Goal: Information Seeking & Learning: Find specific fact

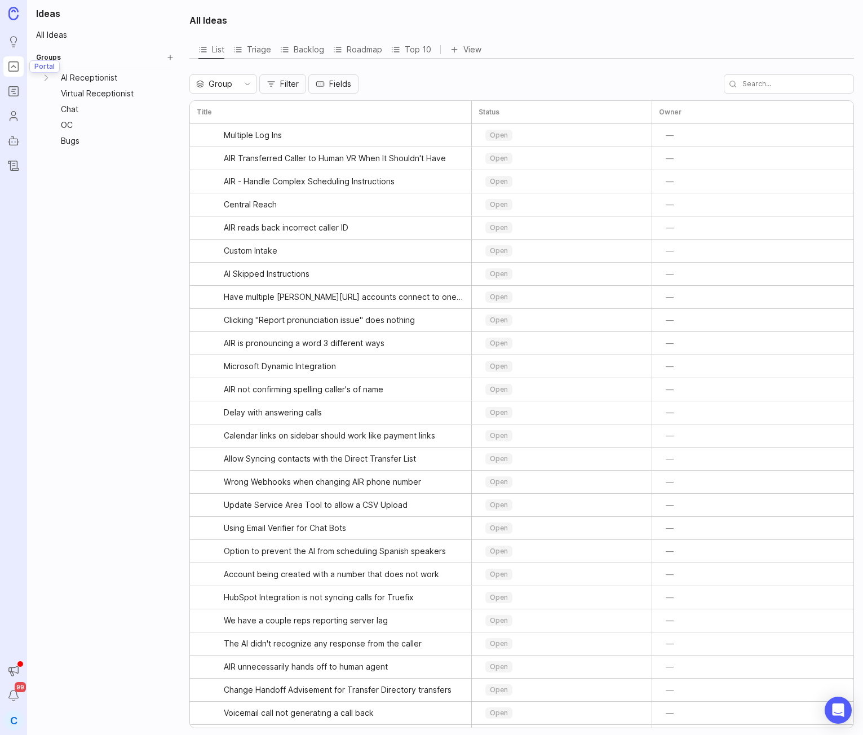
click at [10, 71] on rect "Portal" at bounding box center [14, 67] width 10 height 10
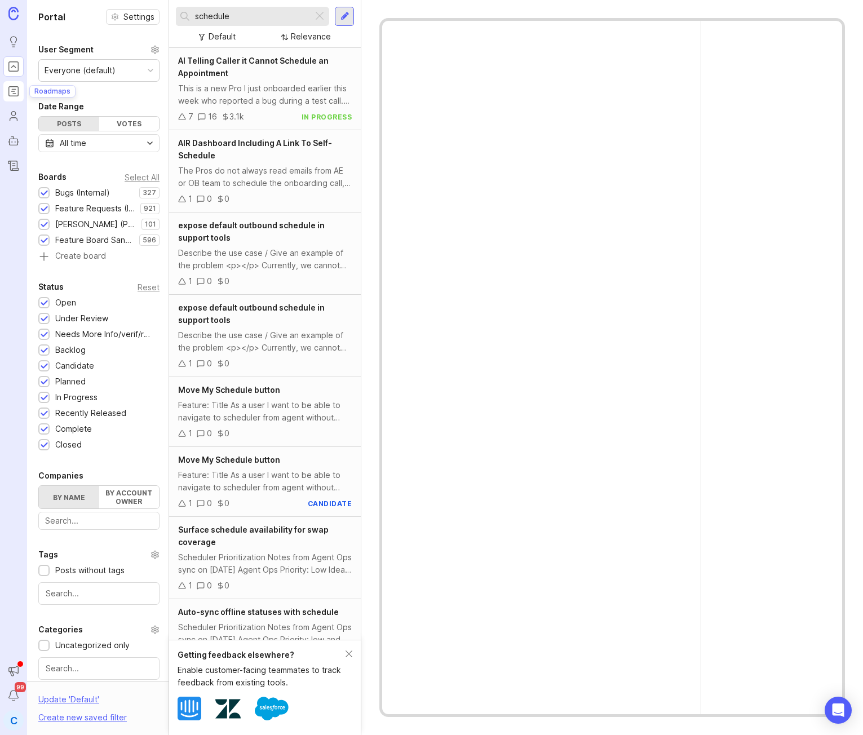
click at [20, 100] on link "Roadmaps" at bounding box center [13, 91] width 20 height 20
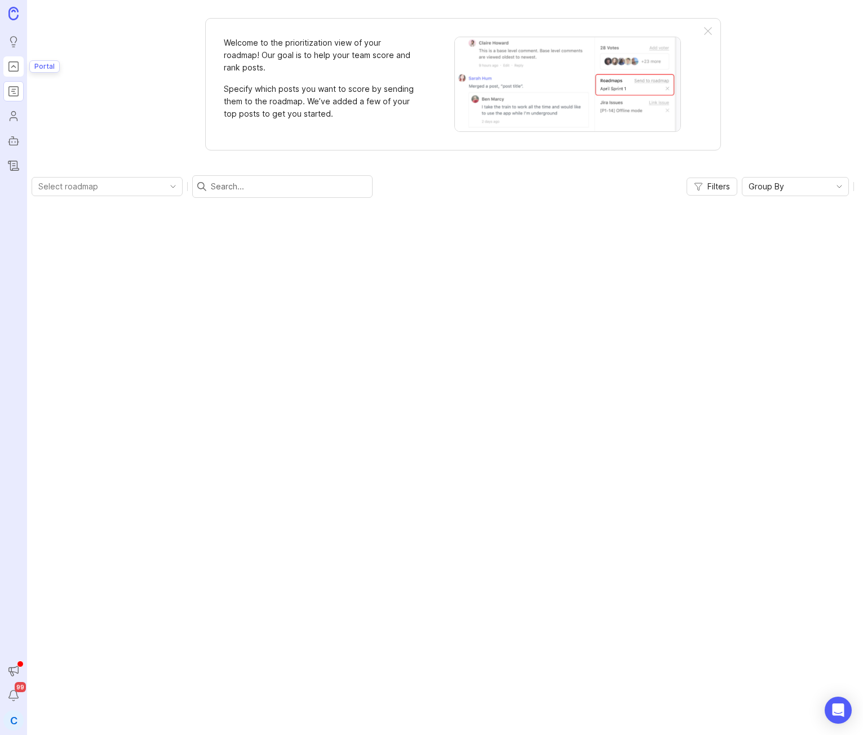
click at [11, 64] on icon "Portal" at bounding box center [13, 67] width 12 height 14
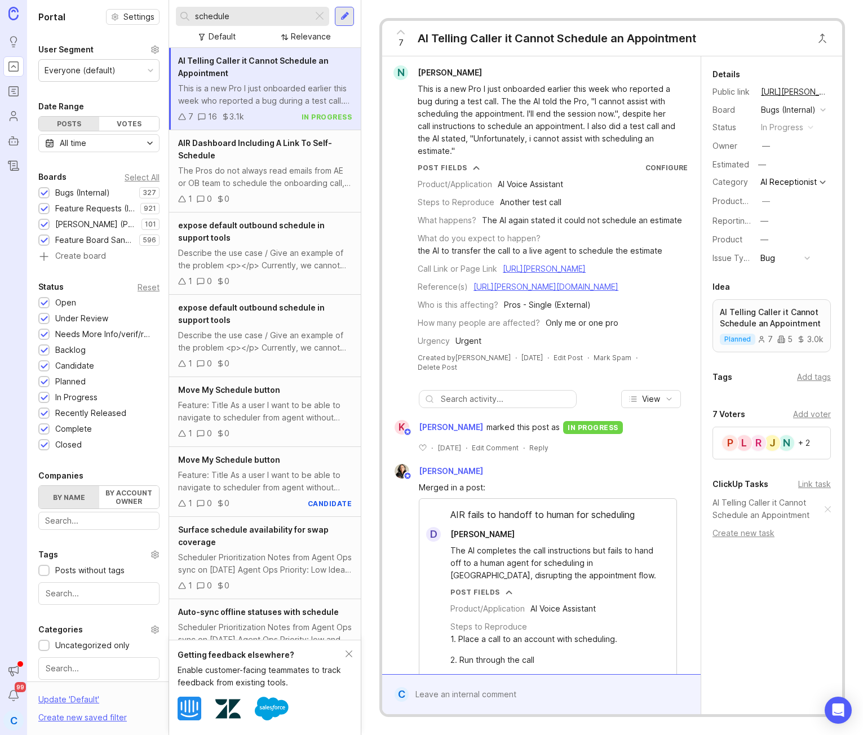
click at [248, 20] on input "schedule" at bounding box center [251, 16] width 113 height 12
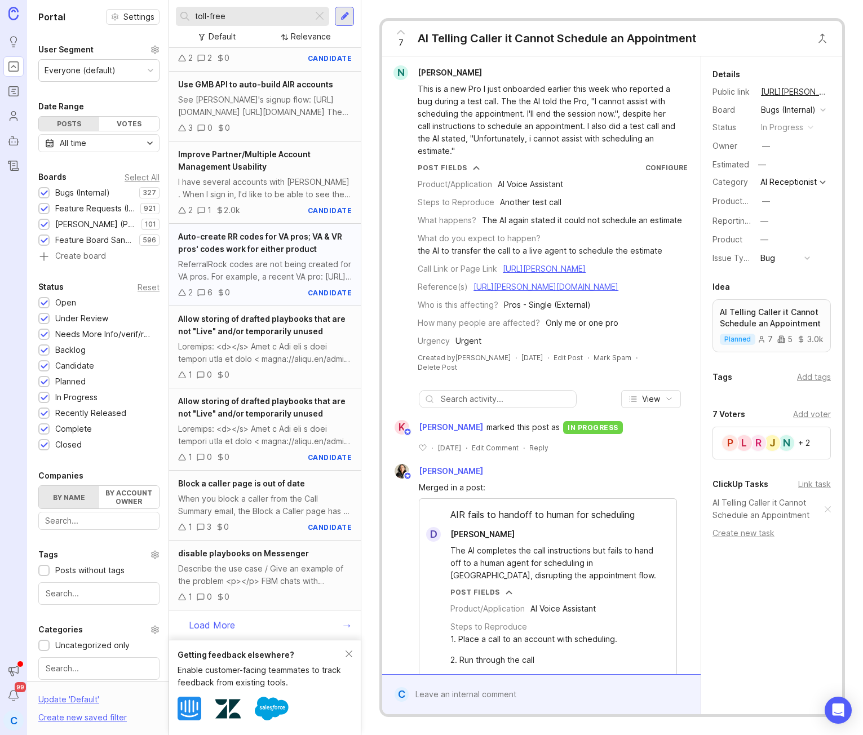
scroll to position [230, 0]
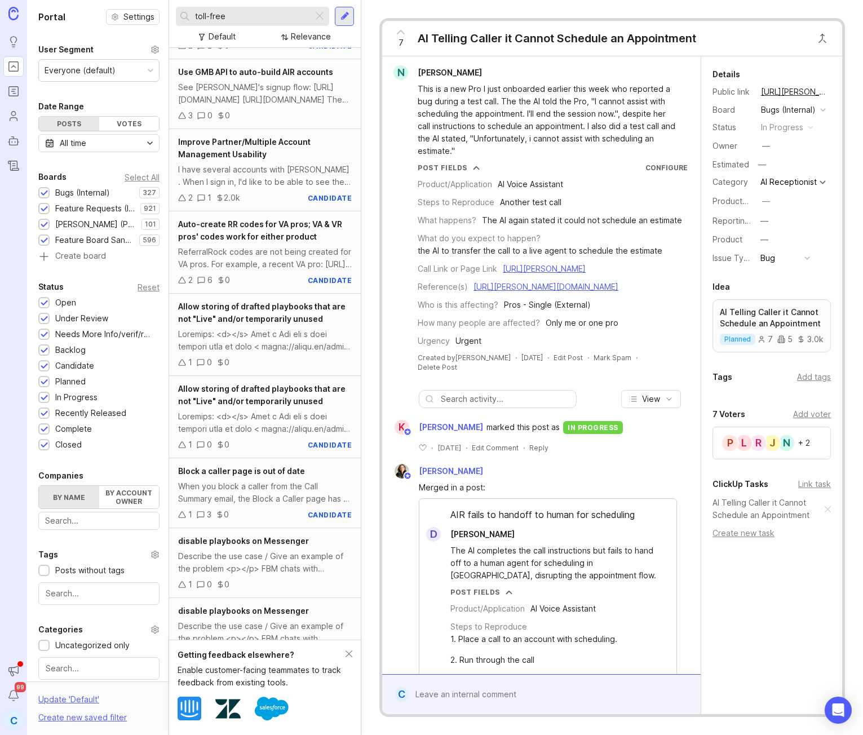
click at [239, 17] on input "toll-free" at bounding box center [251, 16] width 113 height 12
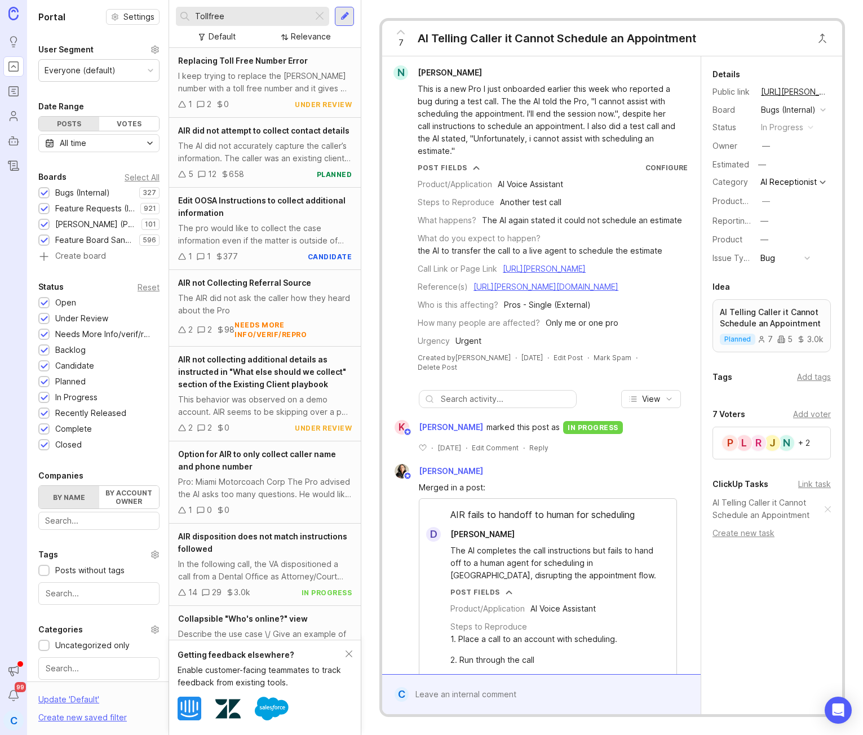
click at [243, 21] on input "Tollfree" at bounding box center [251, 16] width 113 height 12
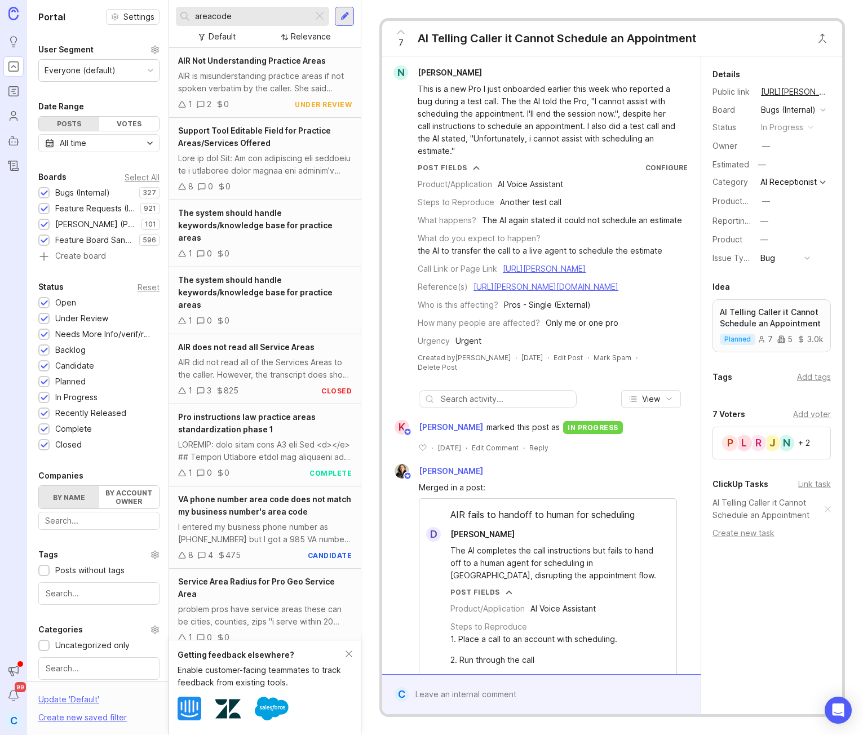
click at [212, 16] on input "areacode" at bounding box center [251, 16] width 113 height 12
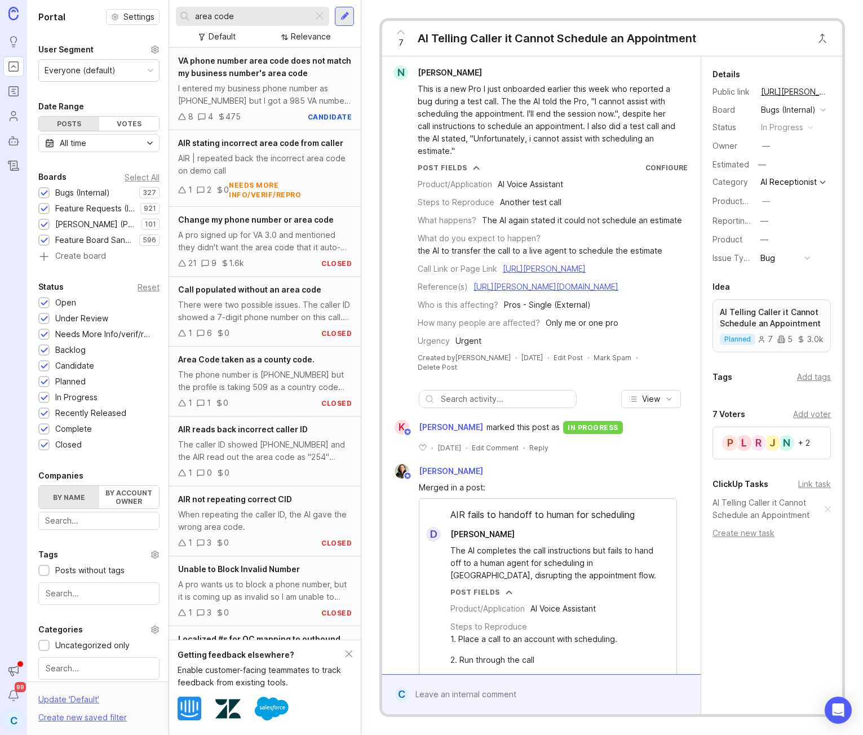
click at [218, 21] on input "area code" at bounding box center [251, 16] width 113 height 12
click at [285, 244] on div "A pro signed up for VA 3.0 and mentioned they didn't want the area code that it…" at bounding box center [265, 241] width 174 height 25
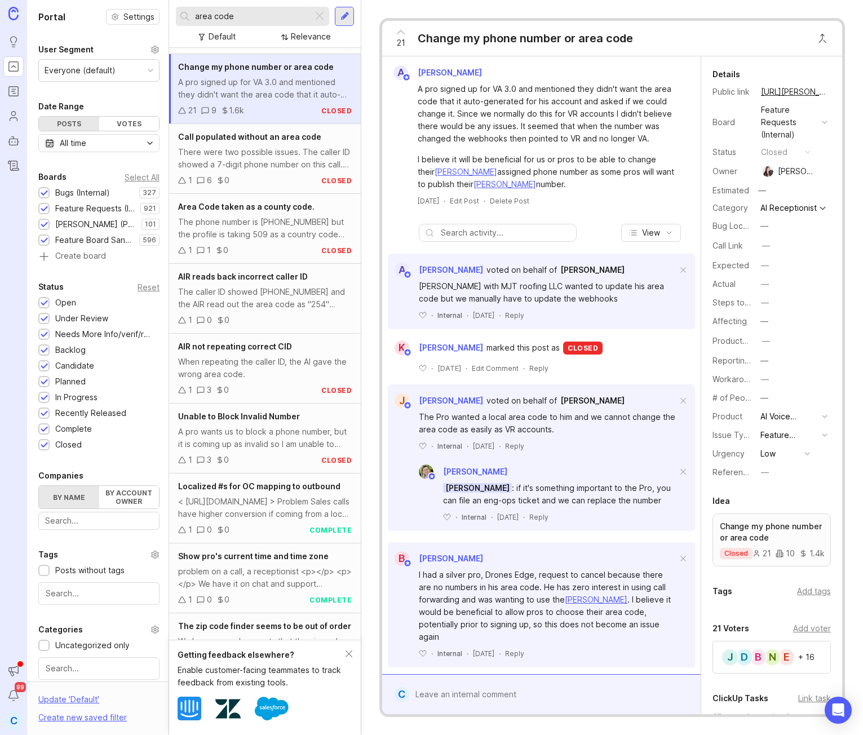
scroll to position [144, 0]
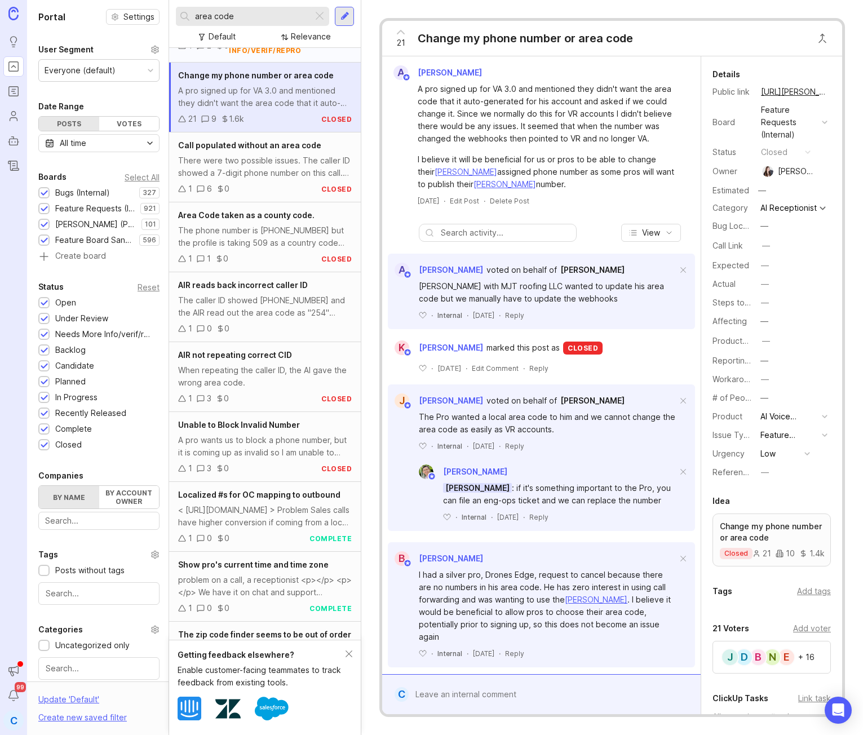
click at [314, 54] on div "needs more info/verif/repro" at bounding box center [290, 45] width 123 height 19
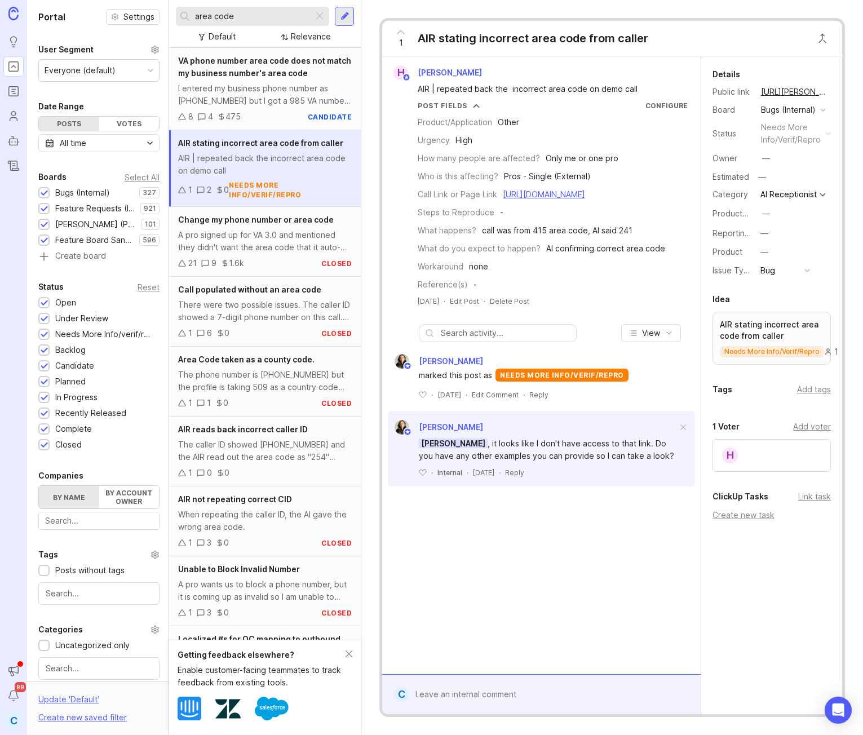
click at [241, 21] on input "area code" at bounding box center [251, 16] width 113 height 12
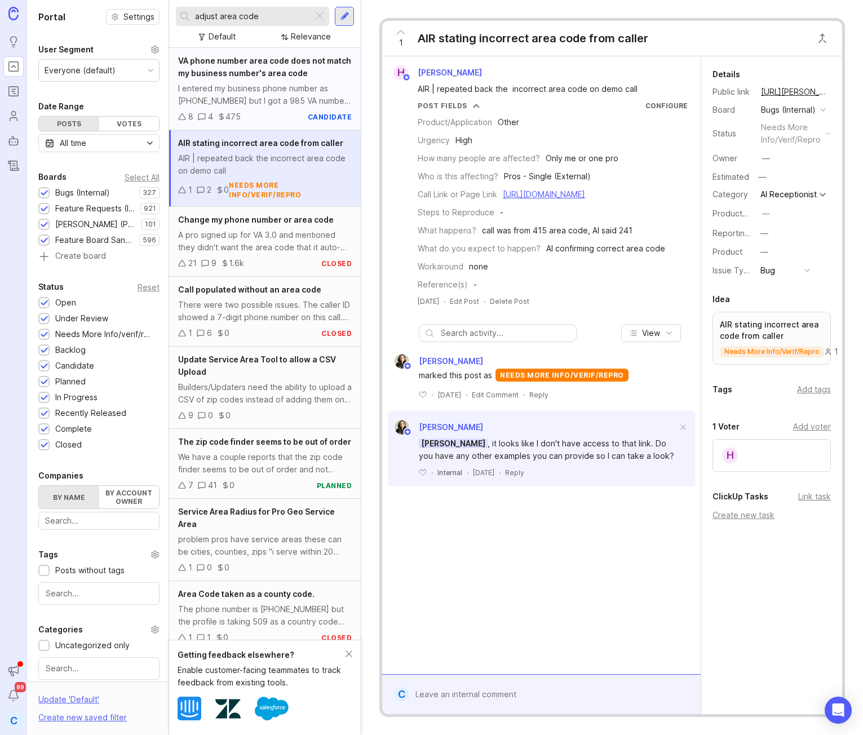
type input "adjust area code"
click at [280, 96] on div "I entered my business phone number as [PHONE_NUMBER] but I got a 985 VA number.…" at bounding box center [265, 94] width 174 height 25
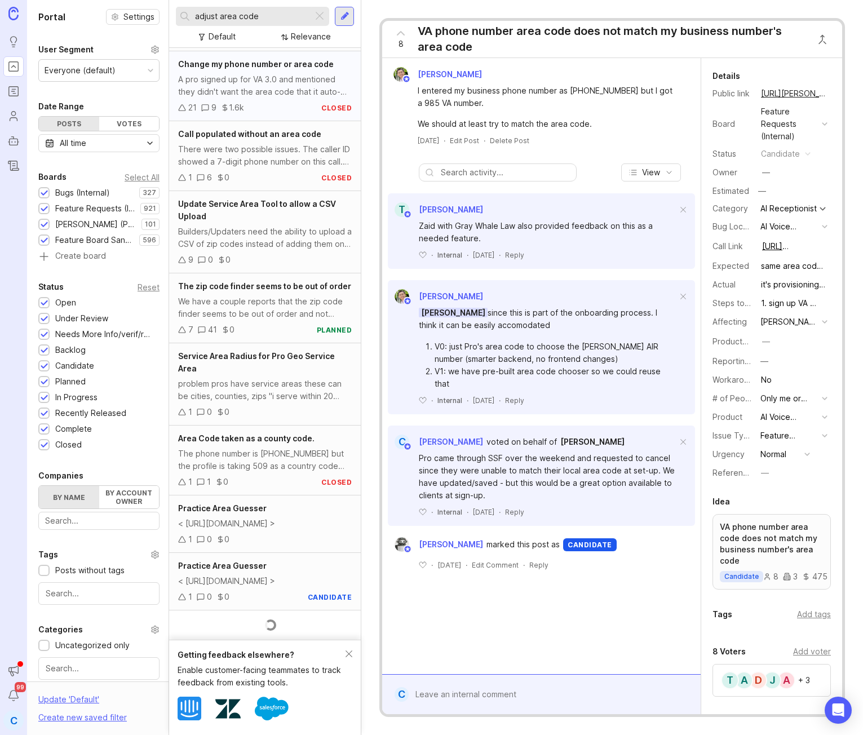
scroll to position [193, 0]
